Goal: Task Accomplishment & Management: Manage account settings

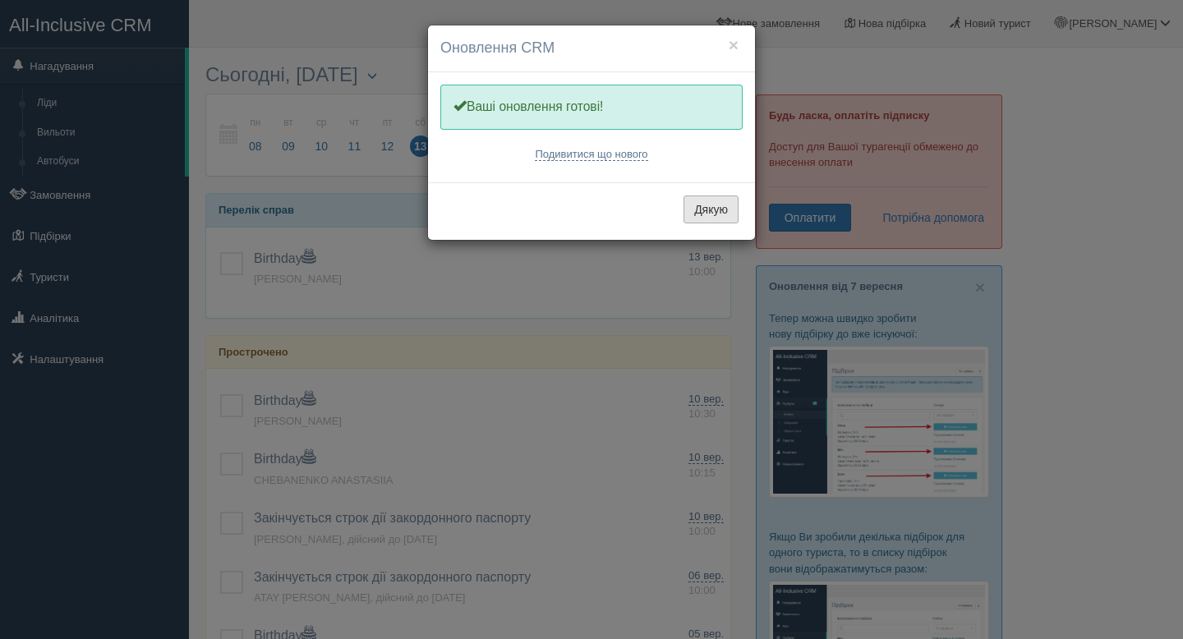
click at [698, 215] on button "Дякую" at bounding box center [711, 210] width 55 height 28
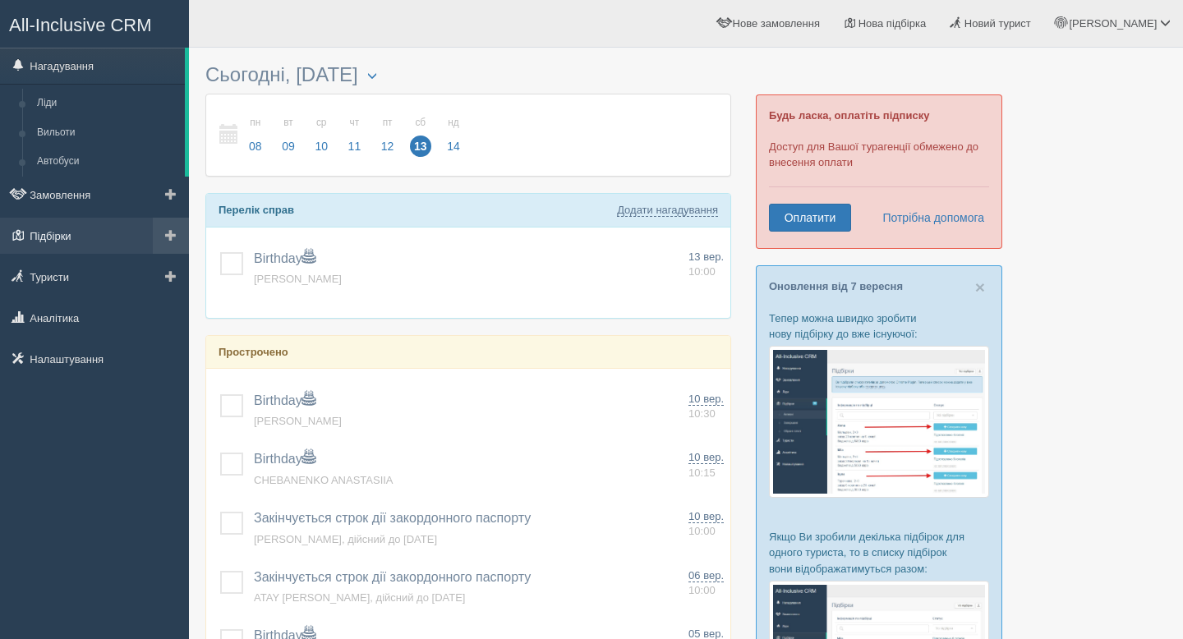
click at [93, 234] on link "Підбірки" at bounding box center [94, 236] width 189 height 36
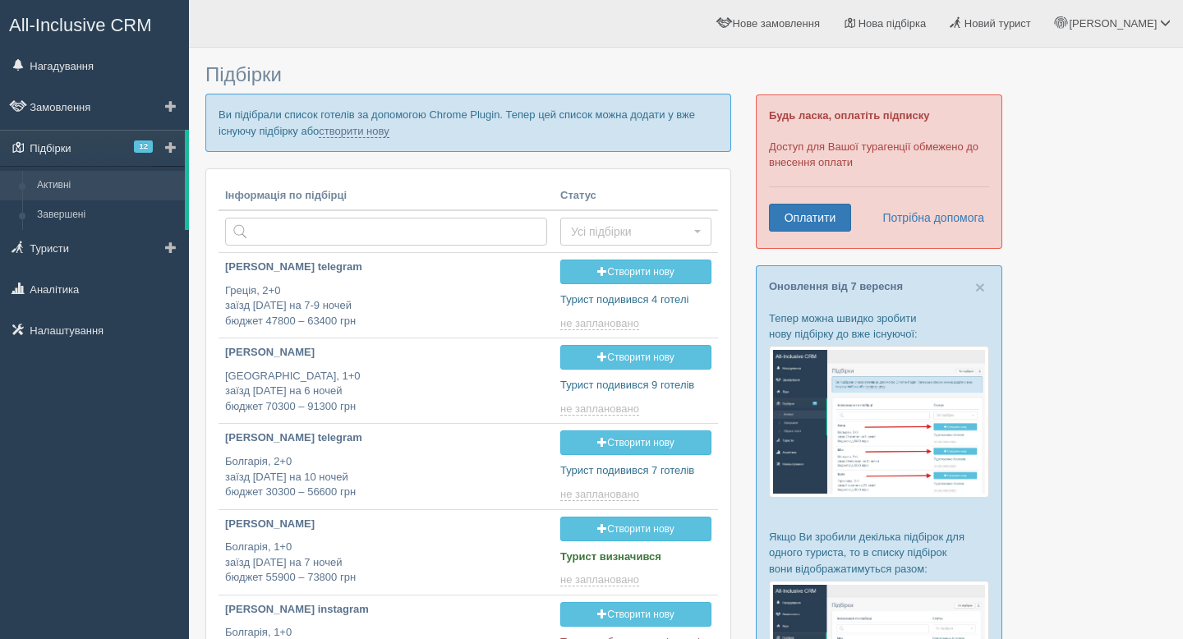
click at [134, 150] on span "12" at bounding box center [143, 146] width 19 height 12
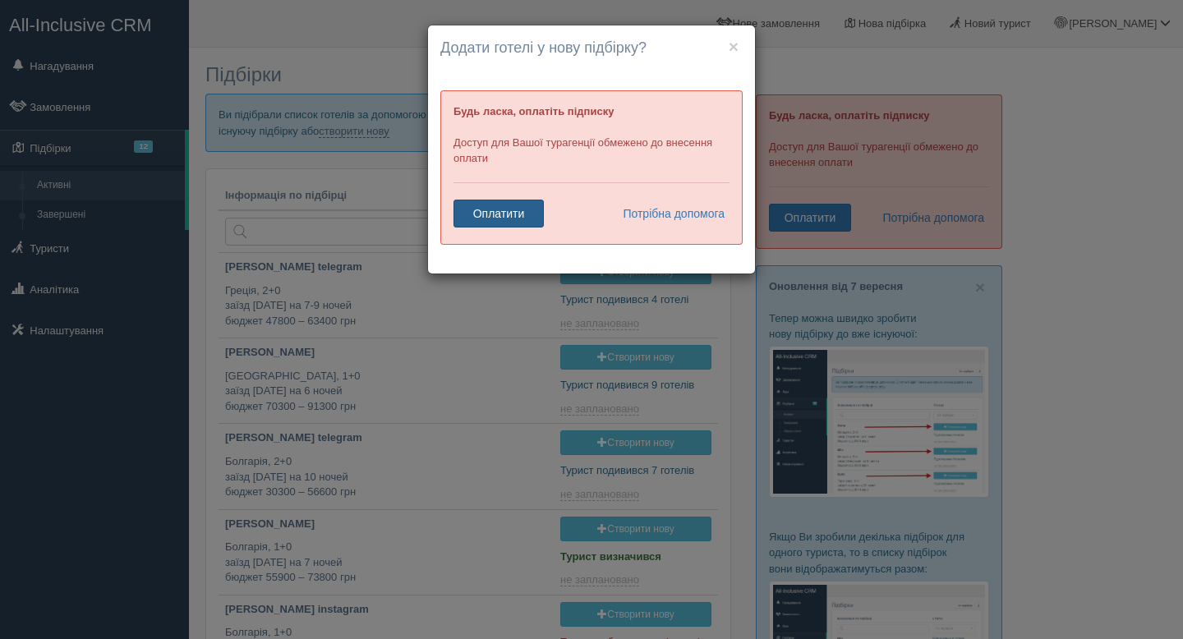
click at [487, 219] on link "Оплатити" at bounding box center [499, 214] width 90 height 28
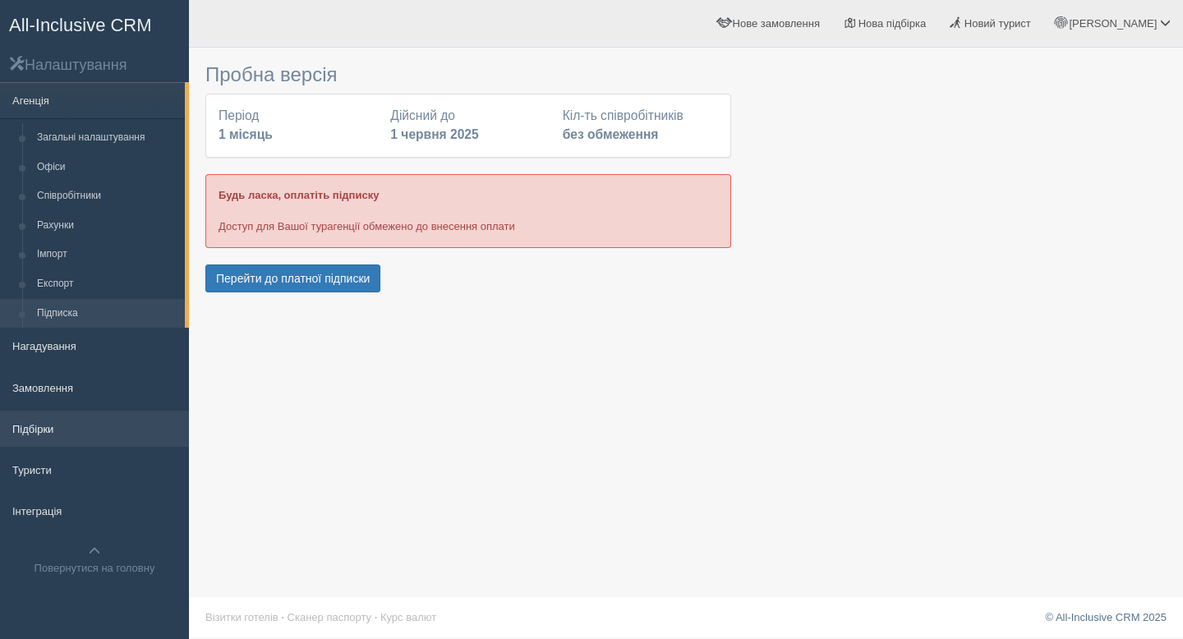
click at [30, 430] on link "Підбірки" at bounding box center [94, 429] width 189 height 36
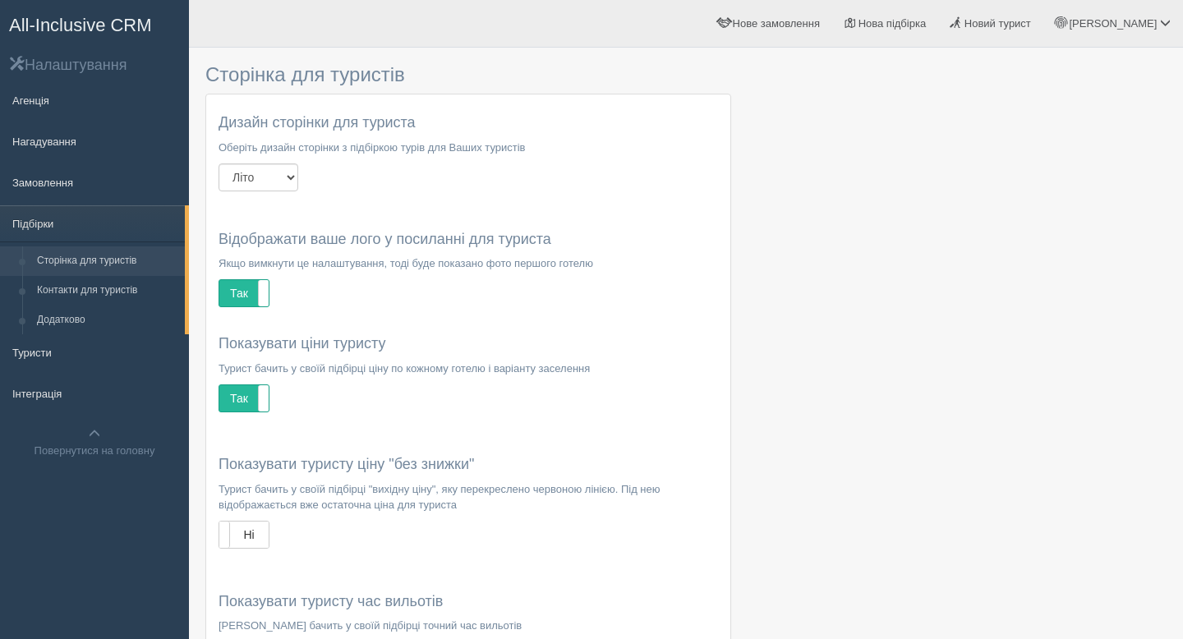
click at [30, 430] on link "Повернутися на головну" at bounding box center [94, 443] width 189 height 52
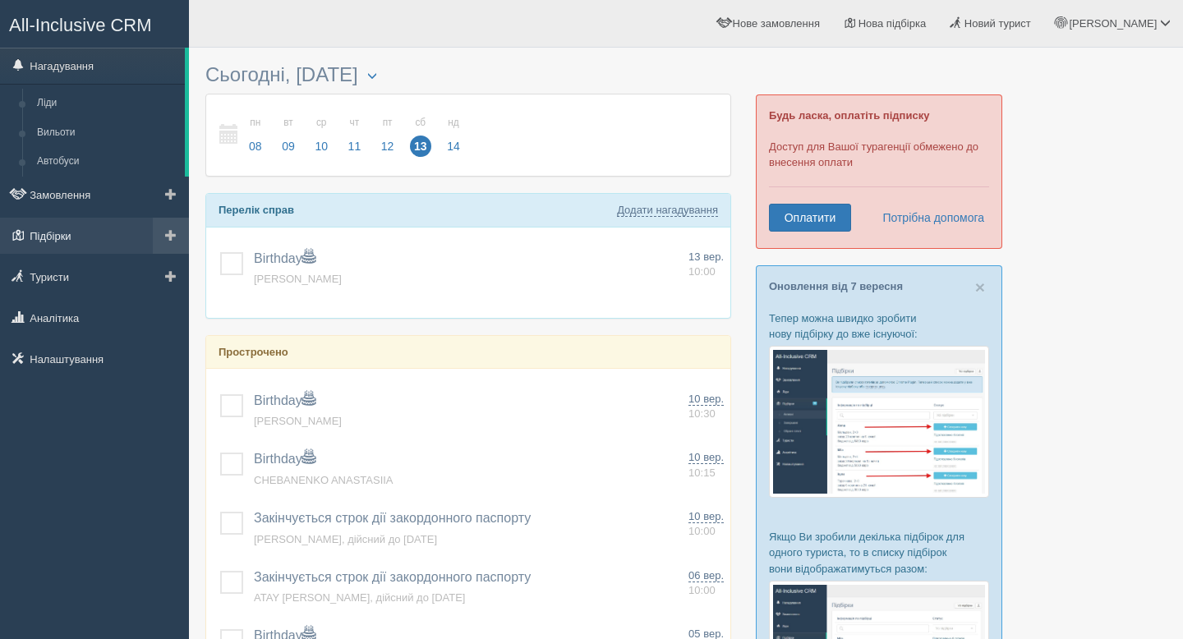
click at [45, 226] on link "Підбірки" at bounding box center [94, 236] width 189 height 36
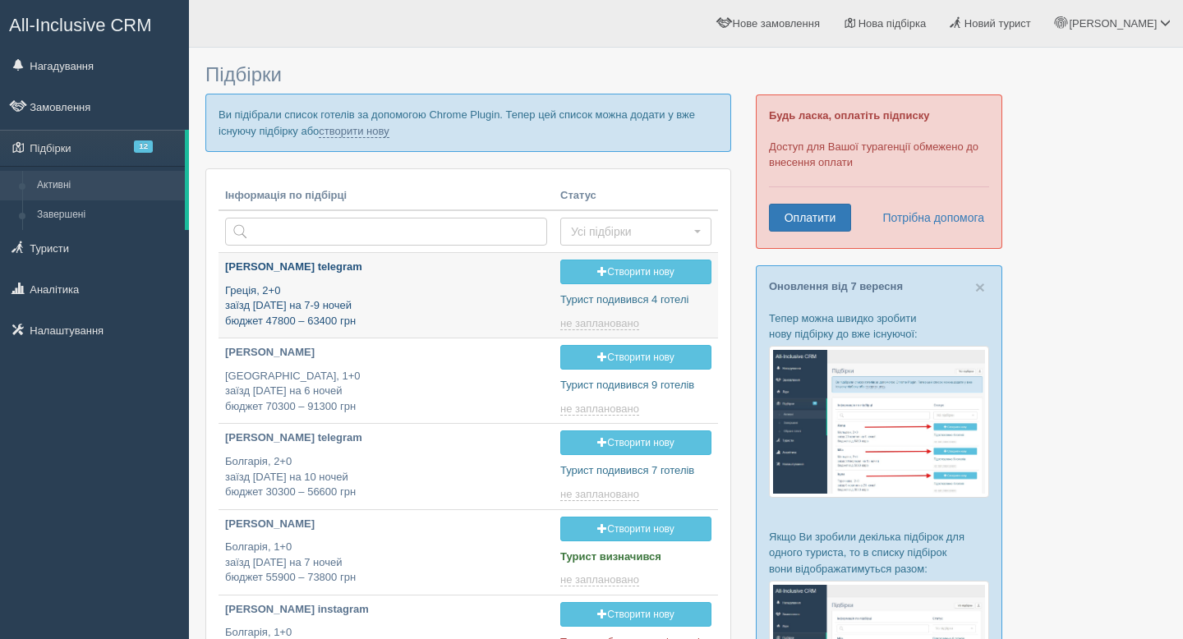
type input "2025-09-13 19:45"
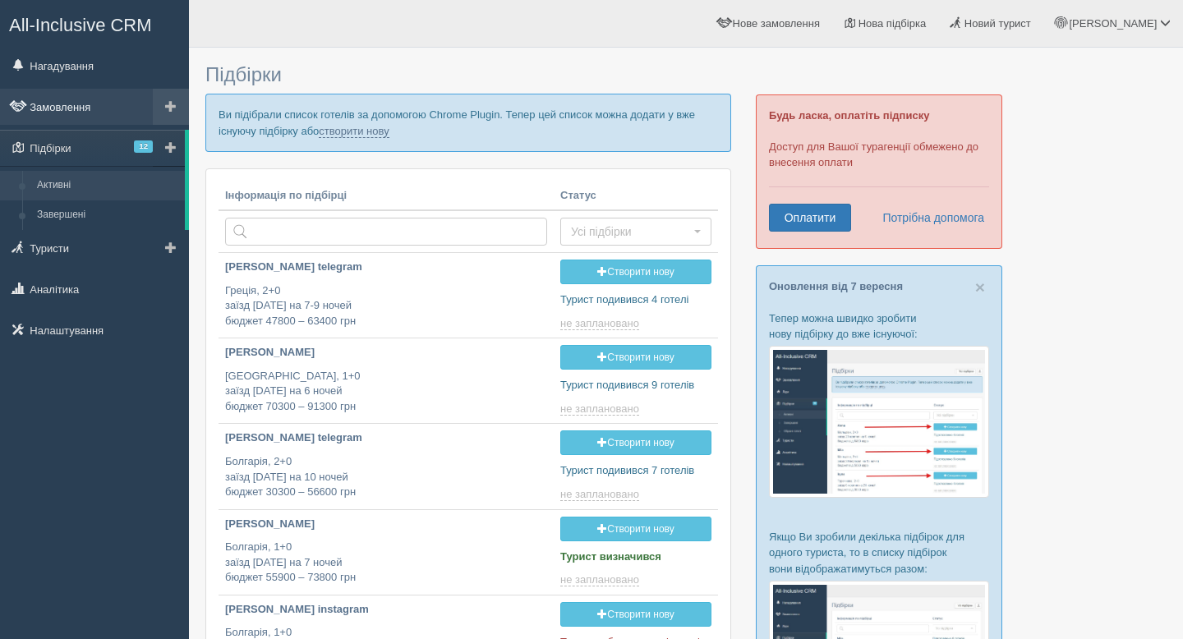
click at [73, 104] on link "Замовлення" at bounding box center [94, 107] width 189 height 36
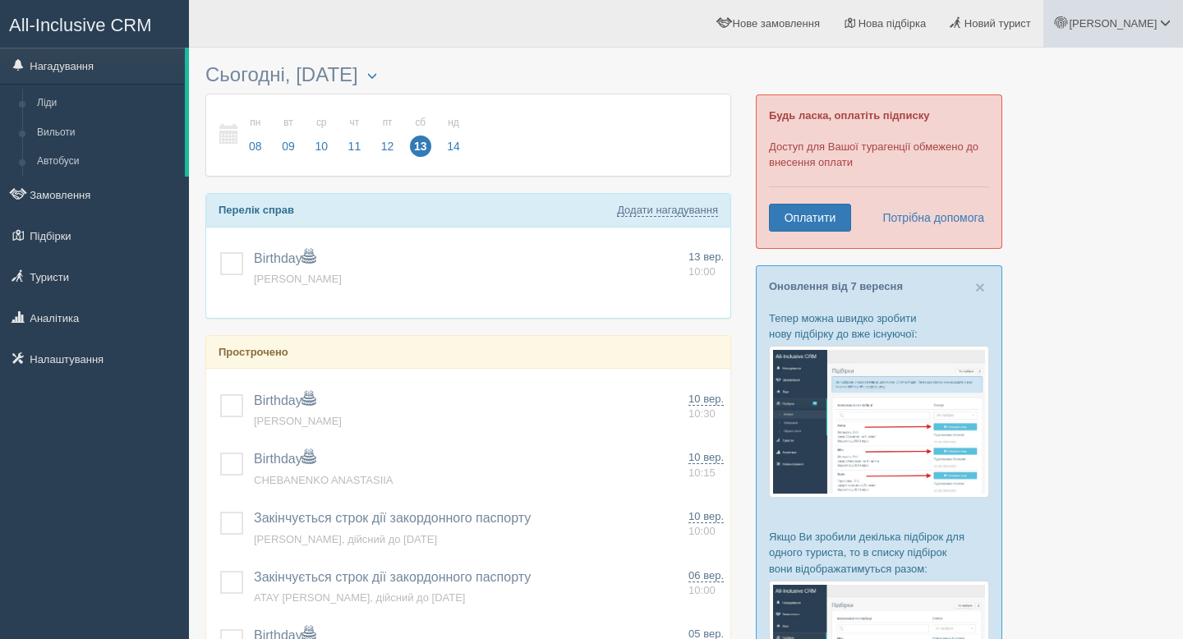
click at [1145, 23] on span "[PERSON_NAME]" at bounding box center [1113, 23] width 88 height 12
click at [1054, 209] on link "Вихід" at bounding box center [1092, 213] width 179 height 35
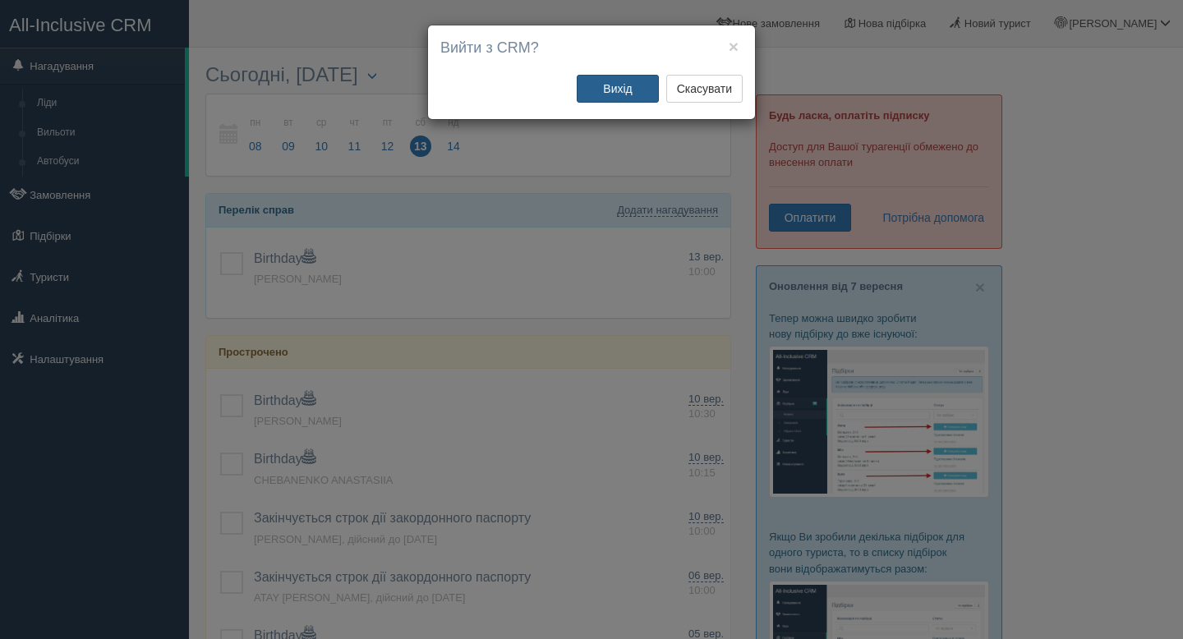
click at [622, 96] on button "Вихід" at bounding box center [618, 89] width 82 height 28
